Goal: Task Accomplishment & Management: Complete application form

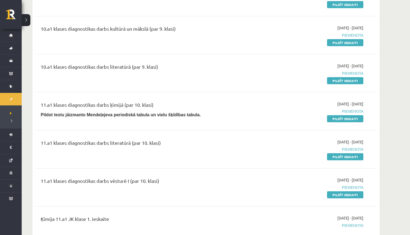
scroll to position [91, 0]
click at [350, 42] on link "Pildīt ieskaiti" at bounding box center [345, 42] width 36 height 7
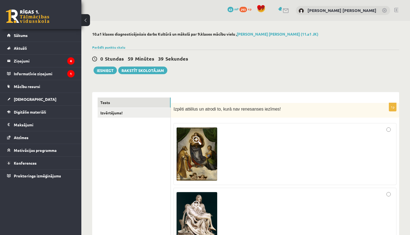
click at [197, 140] on span at bounding box center [197, 140] width 9 height 9
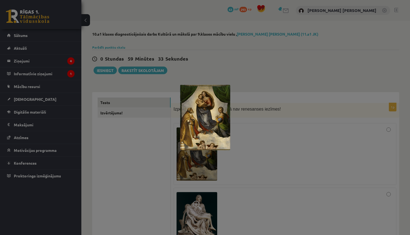
click at [266, 71] on div at bounding box center [205, 117] width 410 height 235
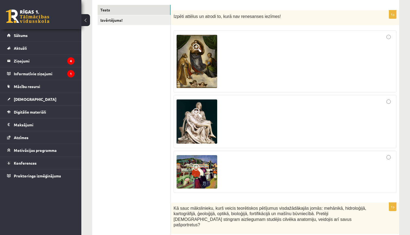
scroll to position [103, 0]
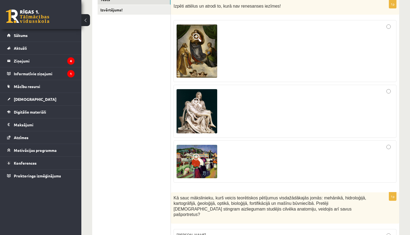
click at [199, 104] on span at bounding box center [197, 102] width 9 height 9
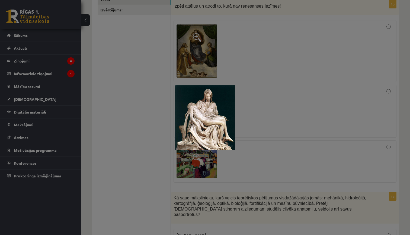
click at [194, 160] on div at bounding box center [205, 117] width 410 height 235
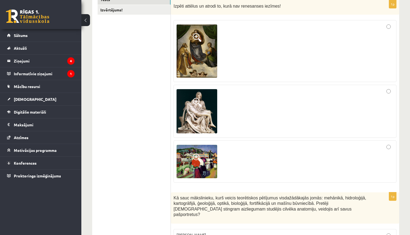
click at [197, 158] on span at bounding box center [197, 157] width 9 height 9
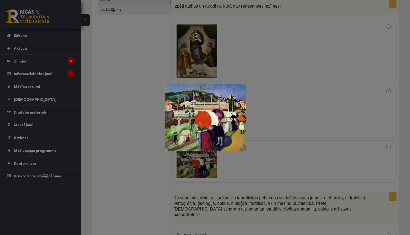
click at [197, 158] on div at bounding box center [205, 117] width 410 height 235
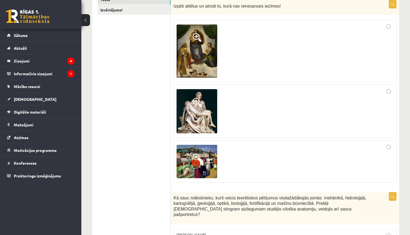
click at [199, 100] on span at bounding box center [197, 102] width 9 height 9
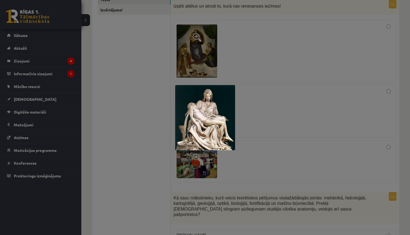
click at [233, 69] on div at bounding box center [205, 117] width 410 height 235
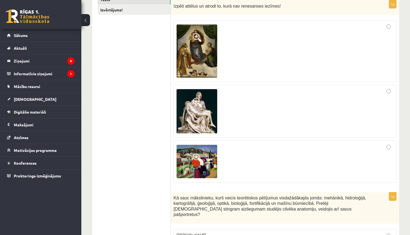
click at [196, 50] on img at bounding box center [197, 50] width 41 height 53
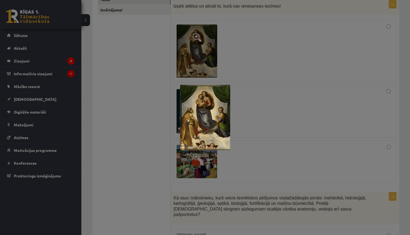
click at [236, 54] on div at bounding box center [205, 117] width 410 height 235
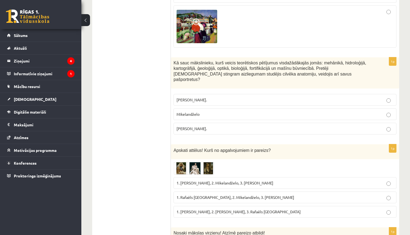
scroll to position [242, 0]
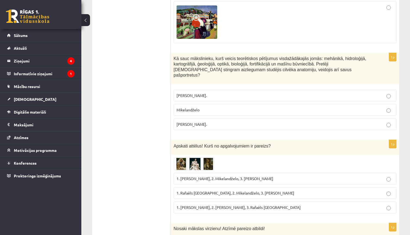
click at [266, 93] on p "Pīters Pauls Rubenss." at bounding box center [285, 96] width 217 height 6
click at [264, 107] on p "Mikelandželo" at bounding box center [285, 110] width 217 height 6
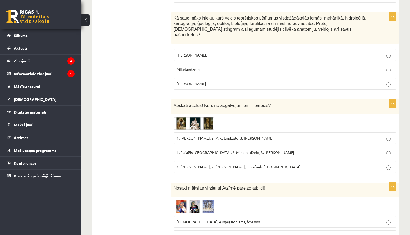
scroll to position [286, 0]
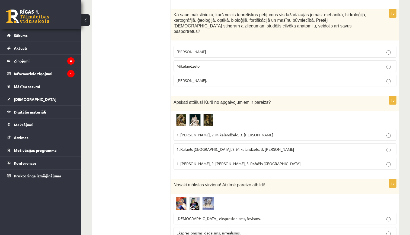
click at [303, 43] on fieldset "Pīters Pauls Rubenss. Mikelandželo Leonardo da Vinči." at bounding box center [285, 65] width 223 height 45
click at [302, 46] on label "Pīters Pauls Rubenss." at bounding box center [285, 52] width 223 height 12
click at [230, 78] on p "Leonardo da Vinči." at bounding box center [285, 81] width 217 height 6
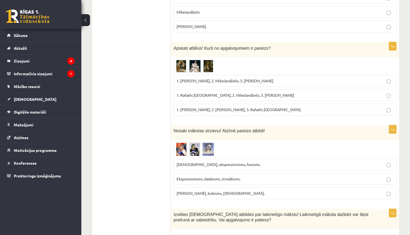
scroll to position [340, 0]
click at [183, 62] on img at bounding box center [194, 66] width 41 height 12
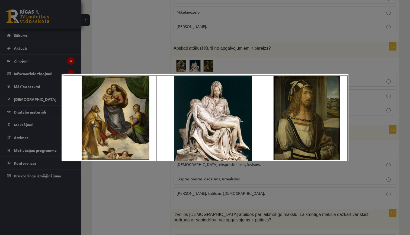
click at [183, 60] on div at bounding box center [205, 117] width 410 height 235
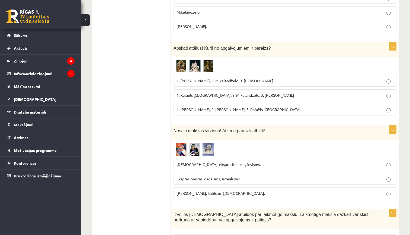
click at [208, 60] on img at bounding box center [194, 66] width 41 height 12
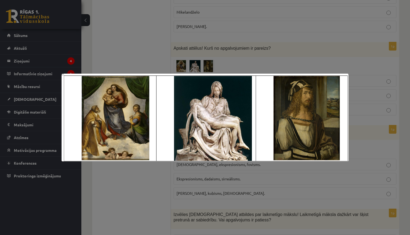
click at [233, 42] on div at bounding box center [205, 117] width 410 height 235
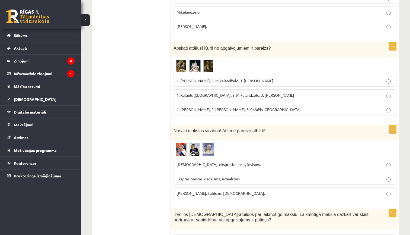
click at [225, 75] on label "1. Leonardo da Vinči, 2. Mikelandželo, 3. Albrehts Dīrers" at bounding box center [285, 81] width 223 height 12
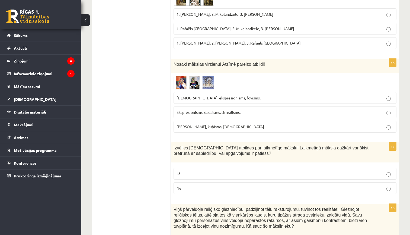
scroll to position [414, 0]
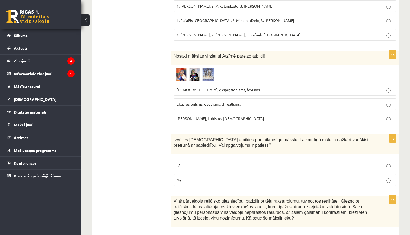
click at [187, 68] on img at bounding box center [194, 74] width 41 height 13
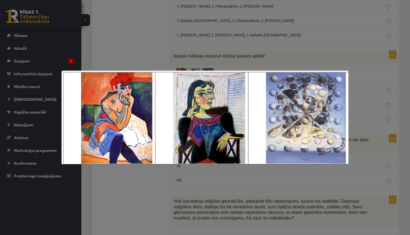
click at [257, 17] on div at bounding box center [205, 117] width 410 height 235
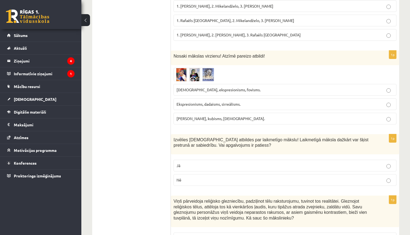
click at [209, 70] on img at bounding box center [194, 74] width 41 height 13
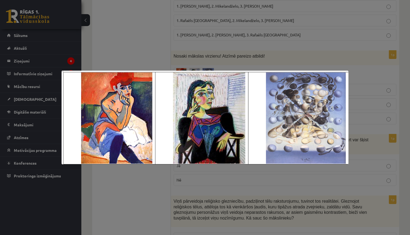
click at [258, 41] on div at bounding box center [205, 117] width 410 height 235
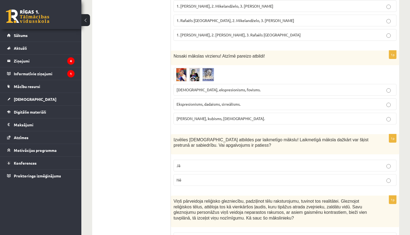
click at [206, 101] on label "Ekspresionisms, dadaisms, sirreālisms." at bounding box center [285, 104] width 223 height 12
click at [208, 68] on img at bounding box center [194, 74] width 41 height 13
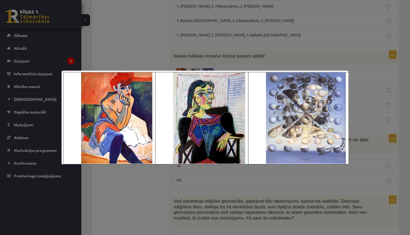
click at [233, 52] on div at bounding box center [205, 117] width 410 height 235
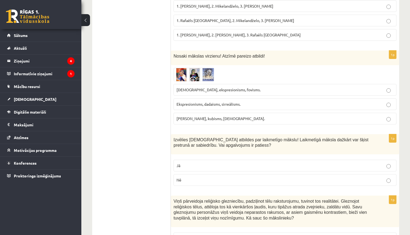
click at [195, 77] on span at bounding box center [194, 81] width 9 height 9
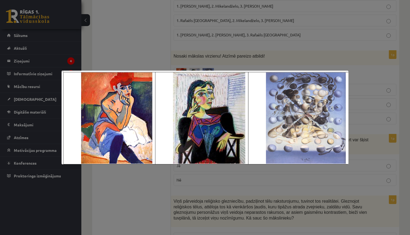
click at [219, 62] on div at bounding box center [205, 117] width 410 height 235
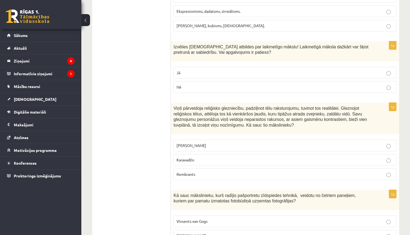
scroll to position [512, 0]
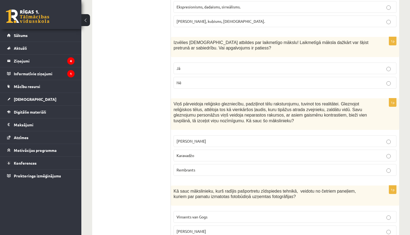
click at [278, 65] on p "Jā" at bounding box center [285, 68] width 217 height 6
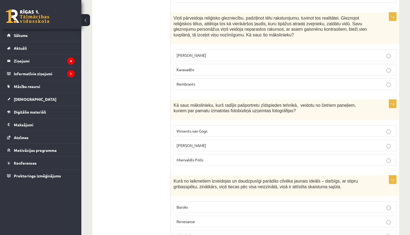
scroll to position [597, 0]
click at [185, 67] on span "Karavadžo" at bounding box center [186, 69] width 18 height 5
click at [219, 157] on p "Miervaldis Polis" at bounding box center [285, 160] width 217 height 6
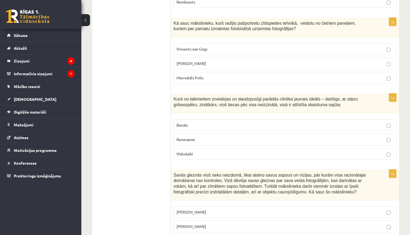
scroll to position [680, 0]
click at [258, 133] on label "Renesanse" at bounding box center [285, 139] width 223 height 12
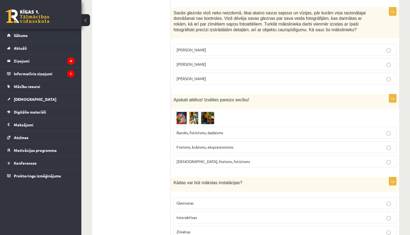
scroll to position [842, 0]
click at [221, 61] on p "Salvadors Dalī" at bounding box center [285, 64] width 217 height 6
click at [216, 144] on span "Fovisms, kubisms, ekspresionisms" at bounding box center [205, 146] width 57 height 5
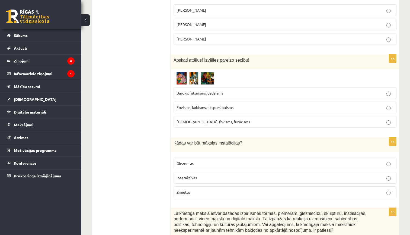
scroll to position [883, 0]
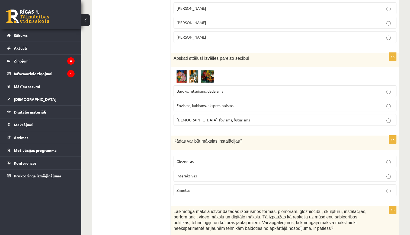
click at [192, 79] on span at bounding box center [194, 83] width 9 height 9
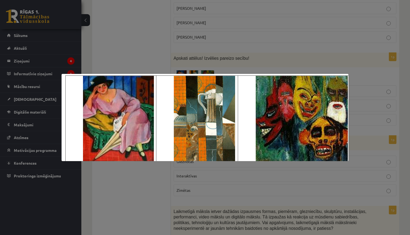
click at [210, 52] on div at bounding box center [205, 117] width 410 height 235
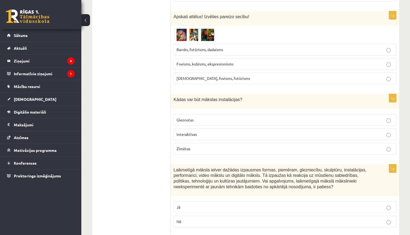
scroll to position [925, 0]
click at [201, 131] on p "Interaktīvas" at bounding box center [285, 134] width 217 height 6
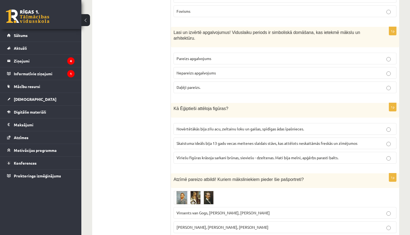
scroll to position [2422, 0]
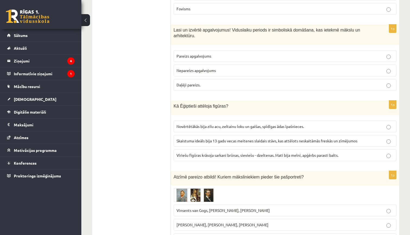
click at [196, 53] on span "Pareizs apgalvojums" at bounding box center [194, 55] width 35 height 5
click at [220, 153] on span "Vīriešu figūras krāsoja sarkani brūnas, sieviešu - dzeltenas. Mati bija melni, …" at bounding box center [258, 155] width 162 height 5
click at [202, 234] on span "Vinsents van Gogs, Kārlis Padegs, Rembrants" at bounding box center [218, 238] width 82 height 5
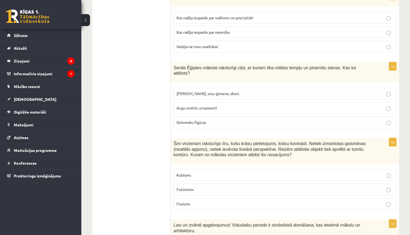
scroll to position [2230, 0]
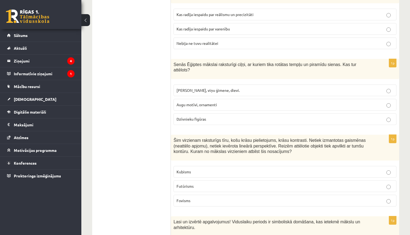
click at [210, 166] on label "Kubisms" at bounding box center [285, 172] width 223 height 12
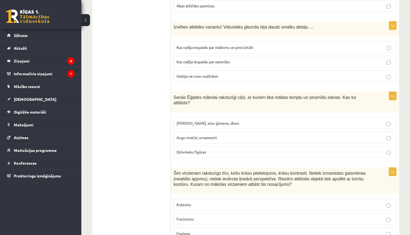
scroll to position [2199, 0]
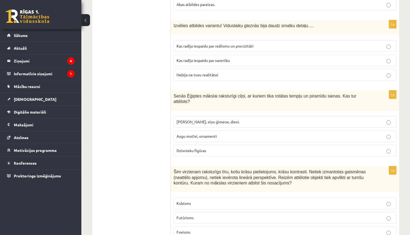
click at [247, 119] on p "Faraoni, viņu ģimene, dievi." at bounding box center [285, 122] width 217 height 6
click at [240, 133] on p "Augu motīvi, ornamenti" at bounding box center [285, 136] width 217 height 6
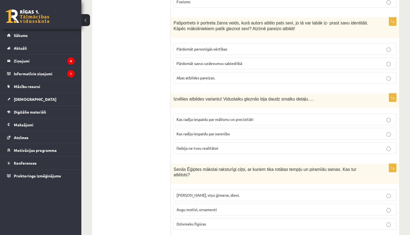
scroll to position [2128, 0]
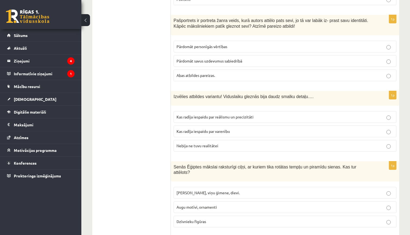
click at [264, 114] on p "Kas radīja iespaidu par reālismu un precizitāti" at bounding box center [285, 117] width 217 height 6
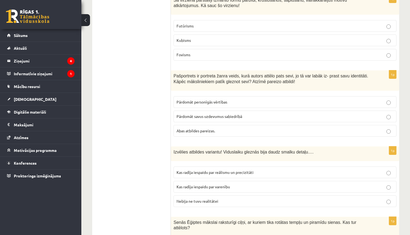
scroll to position [2065, 0]
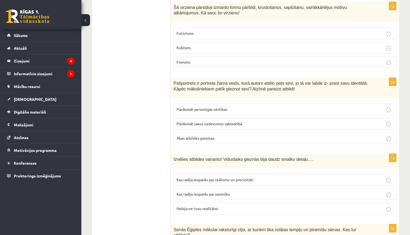
click at [257, 106] on p "Pārdomāt personīgās vērtības" at bounding box center [285, 109] width 217 height 6
click at [240, 135] on p "Abas atbildes pareizas." at bounding box center [285, 138] width 217 height 6
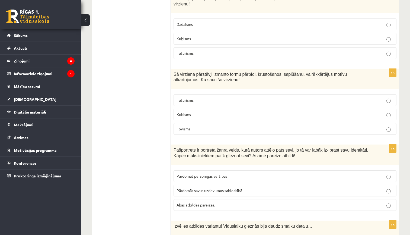
scroll to position [1996, 0]
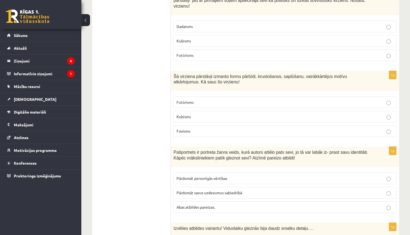
click at [201, 114] on p "Kubisms" at bounding box center [285, 117] width 217 height 6
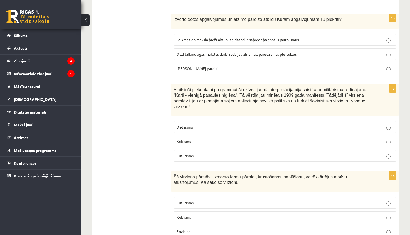
scroll to position [1890, 0]
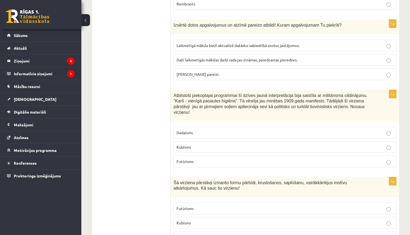
click at [218, 127] on label "Dadaisms" at bounding box center [285, 133] width 223 height 12
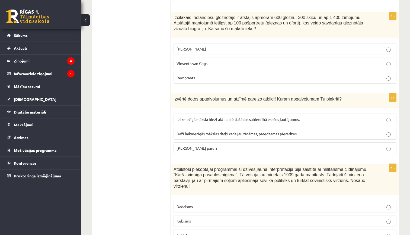
scroll to position [1816, 0]
click at [313, 131] on p "Daži laikmetīgās mākslas darbi rada jau zināmas, paredzamas pieredzes." at bounding box center [285, 134] width 217 height 6
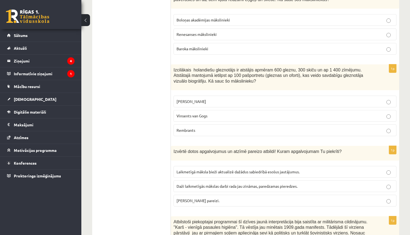
scroll to position [1743, 0]
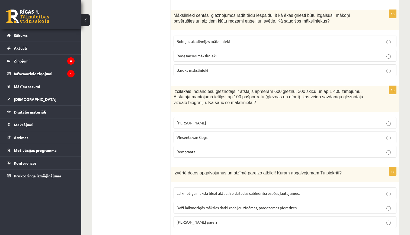
click at [311, 120] on p "Leonardo da Vinči" at bounding box center [285, 123] width 217 height 6
click at [271, 134] on p "Vinsents van Gogs" at bounding box center [285, 137] width 217 height 6
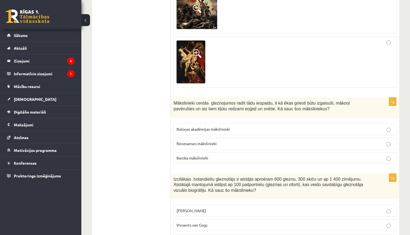
scroll to position [1655, 0]
click at [235, 140] on p "Renesanses mākslinieki" at bounding box center [285, 143] width 217 height 6
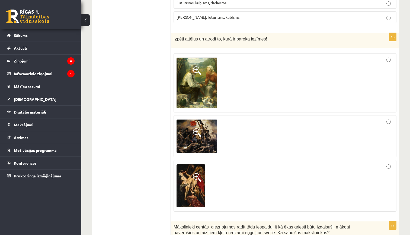
scroll to position [1538, 0]
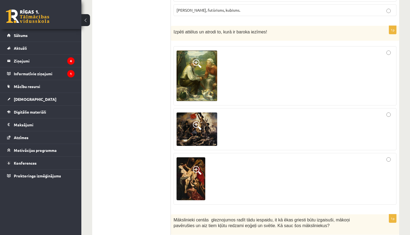
click at [207, 55] on img at bounding box center [197, 75] width 41 height 50
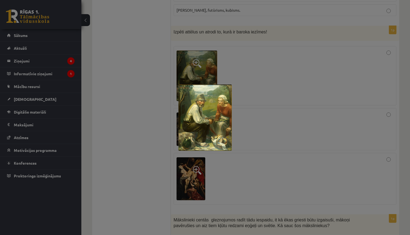
click at [208, 56] on div at bounding box center [205, 117] width 410 height 235
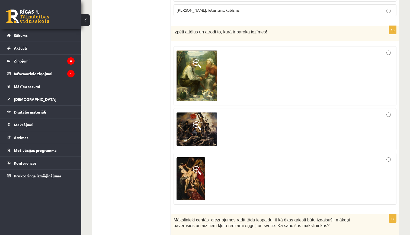
click at [204, 112] on img at bounding box center [197, 129] width 41 height 34
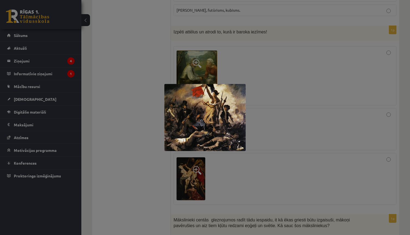
click at [204, 106] on img at bounding box center [204, 117] width 81 height 67
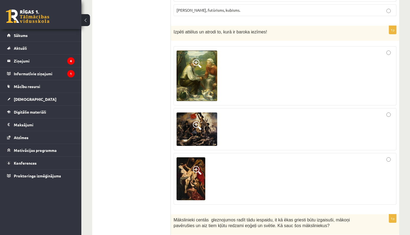
click at [189, 162] on img at bounding box center [191, 178] width 29 height 43
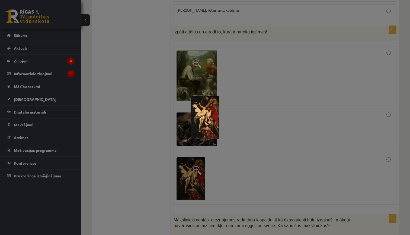
click at [189, 162] on div at bounding box center [205, 117] width 410 height 235
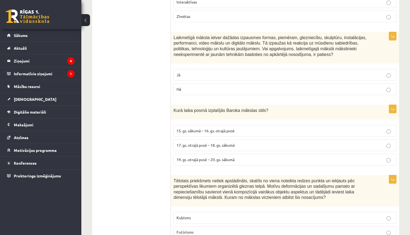
scroll to position [1055, 0]
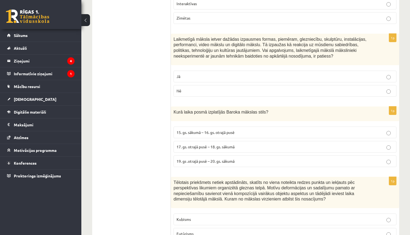
click at [247, 74] on fieldset "Jā Nē" at bounding box center [285, 83] width 223 height 30
click at [247, 71] on label "Jā" at bounding box center [285, 77] width 223 height 12
click at [236, 141] on label "17. gs. otrajā pusē – 18. gs. sākumā" at bounding box center [285, 147] width 223 height 12
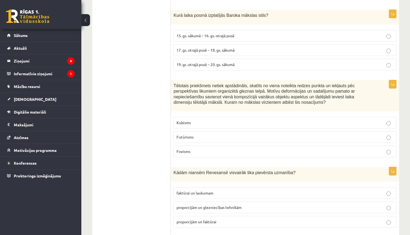
scroll to position [1159, 0]
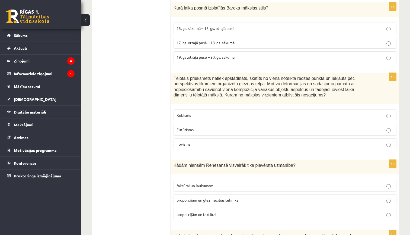
click at [240, 138] on label "Fovisms" at bounding box center [285, 144] width 223 height 12
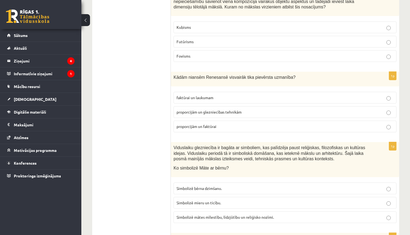
scroll to position [1248, 0]
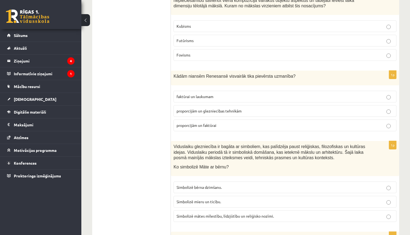
click at [246, 108] on p "proporcijām un glezniecības tehnikām" at bounding box center [285, 111] width 217 height 6
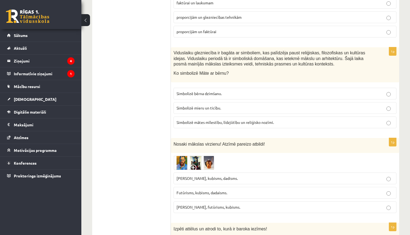
scroll to position [1344, 0]
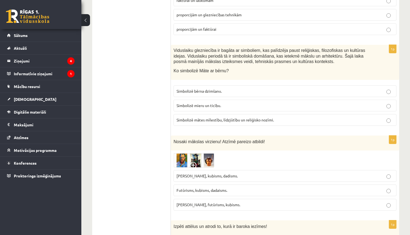
click at [234, 103] on p "Simbolizē mieru un ticību." at bounding box center [285, 106] width 217 height 6
click at [230, 117] on span "Simbolizē mātes mīlestību, līdzjūtību un reliģisko nozīmi." at bounding box center [225, 119] width 97 height 5
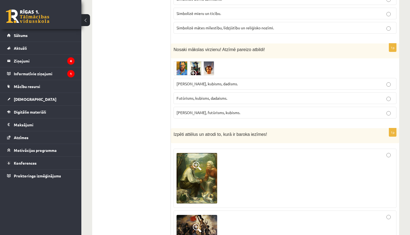
scroll to position [1438, 0]
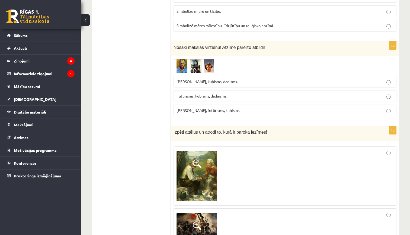
click at [248, 79] on p "Fovisms, kubisms, dadisms." at bounding box center [285, 82] width 217 height 6
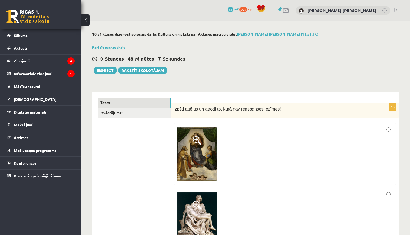
scroll to position [0, 0]
click at [103, 71] on button "Iesniegt" at bounding box center [105, 70] width 23 height 8
click at [136, 113] on link "Izvērtējums!" at bounding box center [134, 113] width 73 height 10
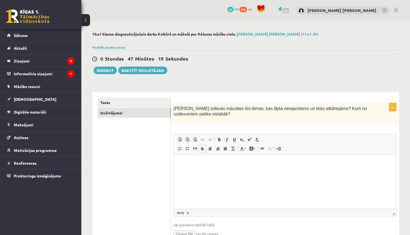
click at [299, 167] on html at bounding box center [285, 162] width 223 height 17
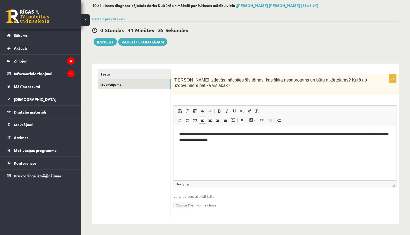
scroll to position [28, 0]
click at [112, 43] on button "Iesniegt" at bounding box center [105, 43] width 23 height 8
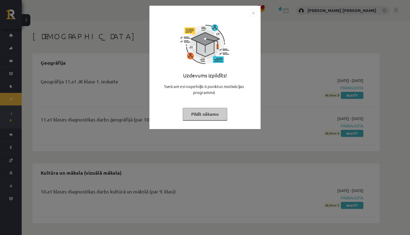
click at [210, 114] on button "Pildīt nākamo" at bounding box center [205, 114] width 45 height 12
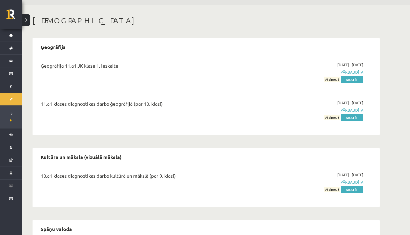
scroll to position [4, 0]
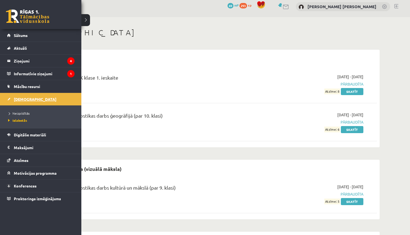
click at [42, 98] on link "[DEMOGRAPHIC_DATA]" at bounding box center [41, 99] width 68 height 12
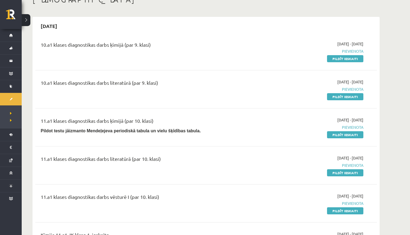
scroll to position [28, 0]
